Goal: Find specific page/section: Find specific page/section

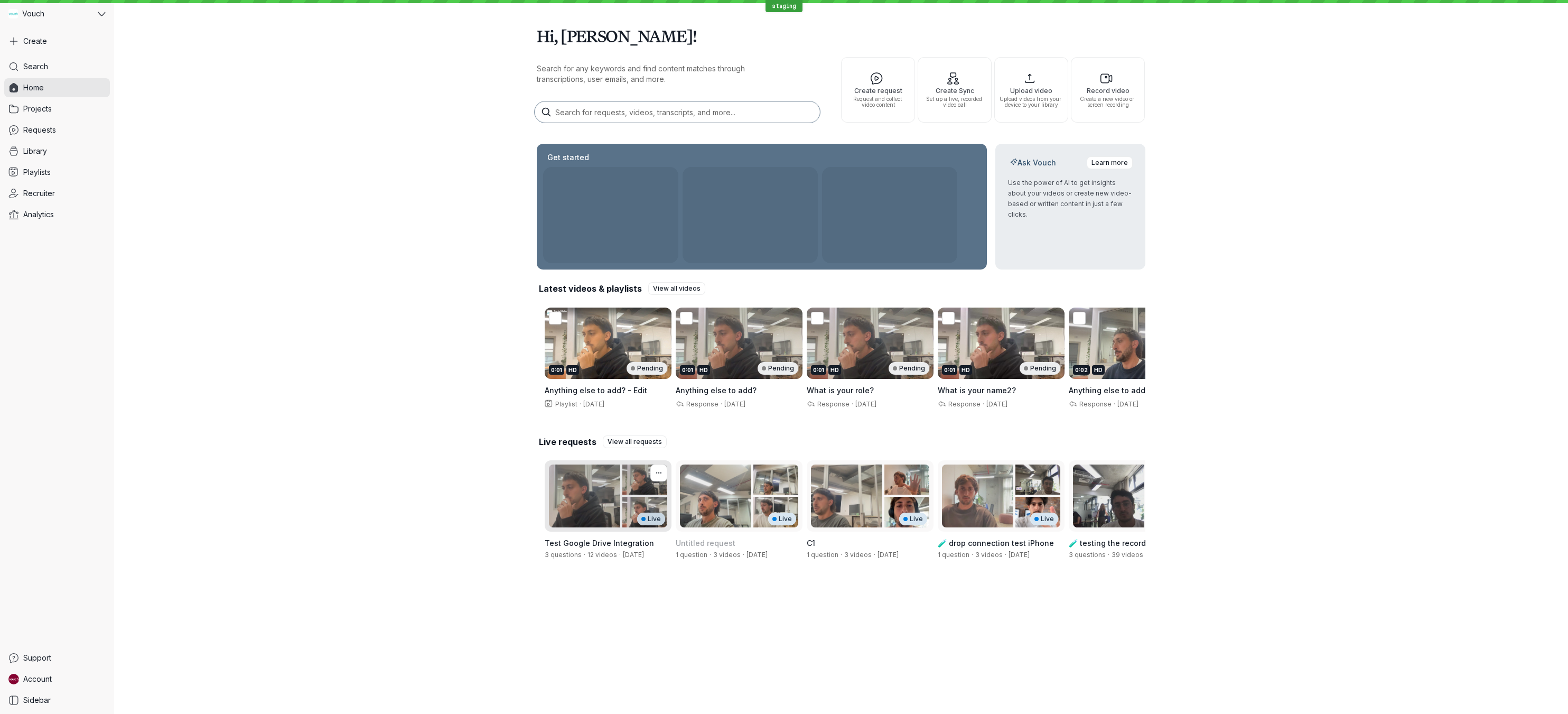
click at [596, 510] on div "Live" at bounding box center [608, 496] width 127 height 71
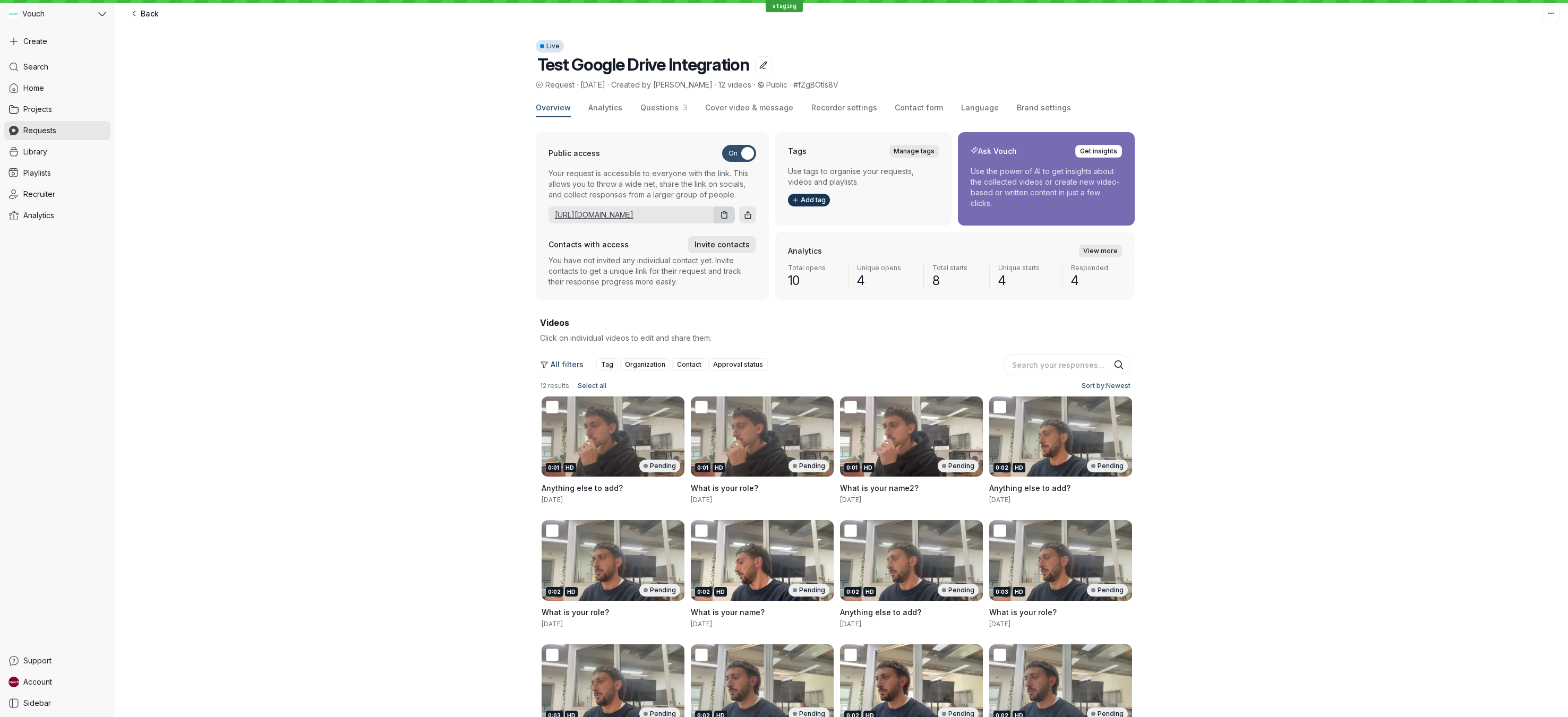
click at [620, 218] on link "[URL][DOMAIN_NAME]" at bounding box center [629, 215] width 161 height 11
